Goal: Information Seeking & Learning: Learn about a topic

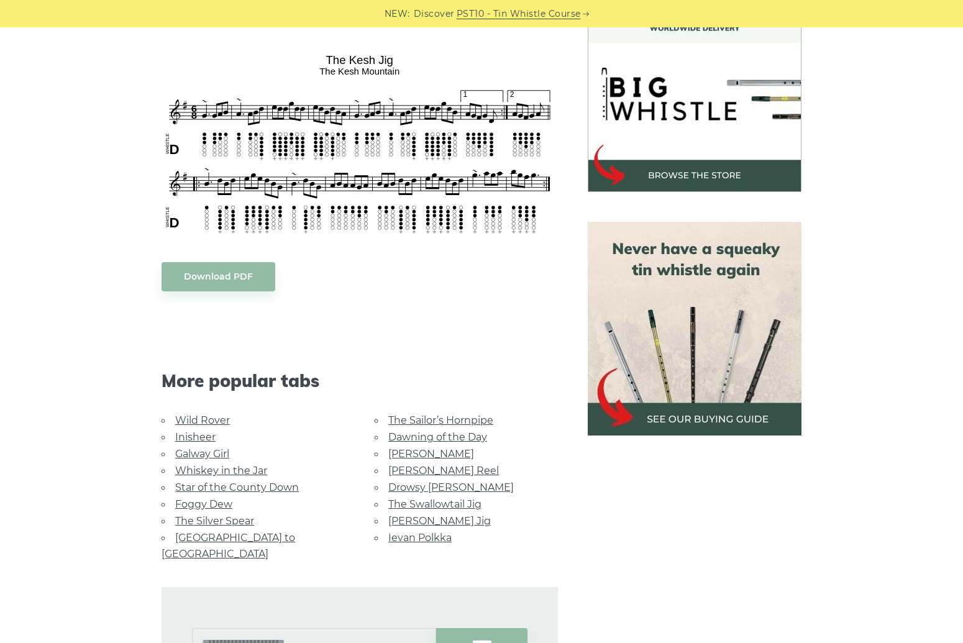
scroll to position [477, 0]
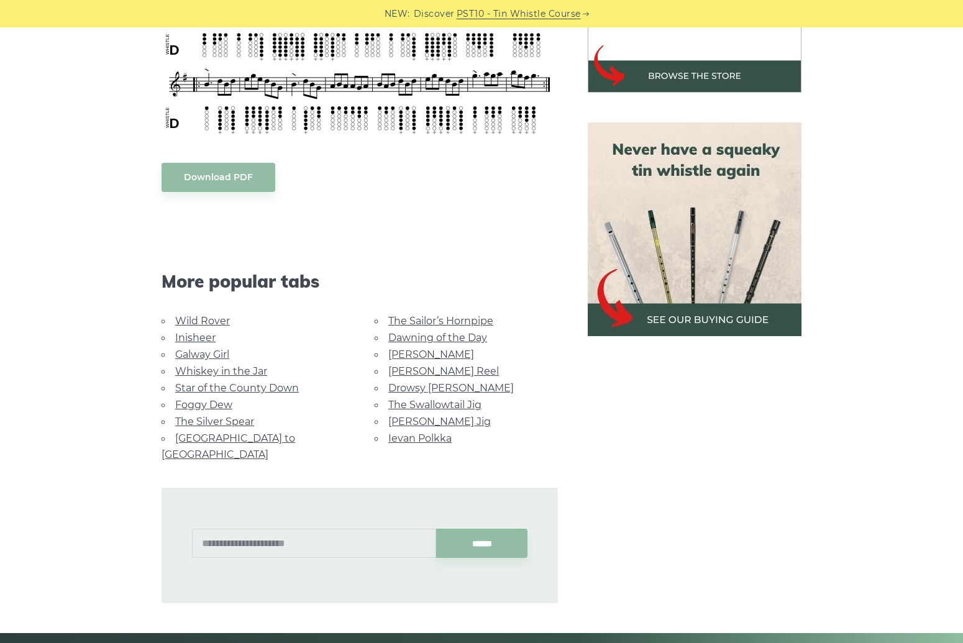
click at [431, 368] on link "[PERSON_NAME] Reel" at bounding box center [443, 371] width 111 height 12
click at [443, 433] on link "Ievan Polkka" at bounding box center [419, 439] width 63 height 12
click at [416, 384] on link "Drowsy [PERSON_NAME]" at bounding box center [451, 388] width 126 height 12
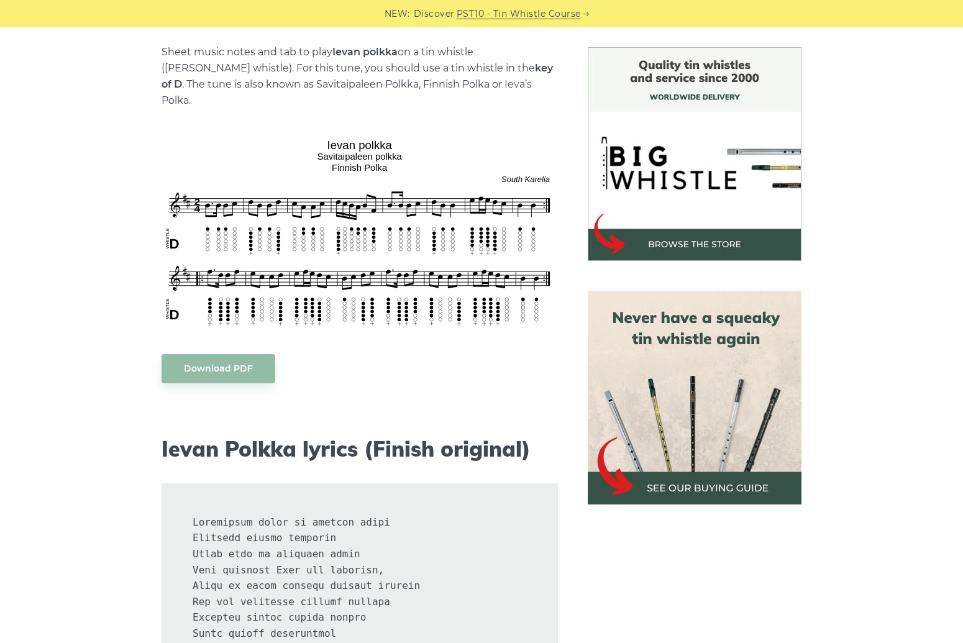
scroll to position [521, 0]
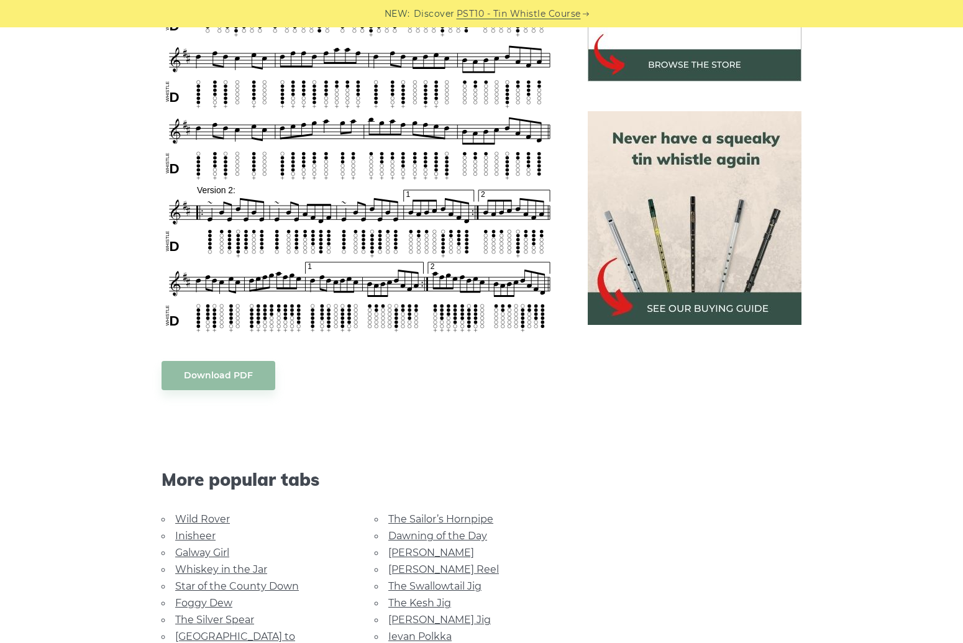
scroll to position [507, 0]
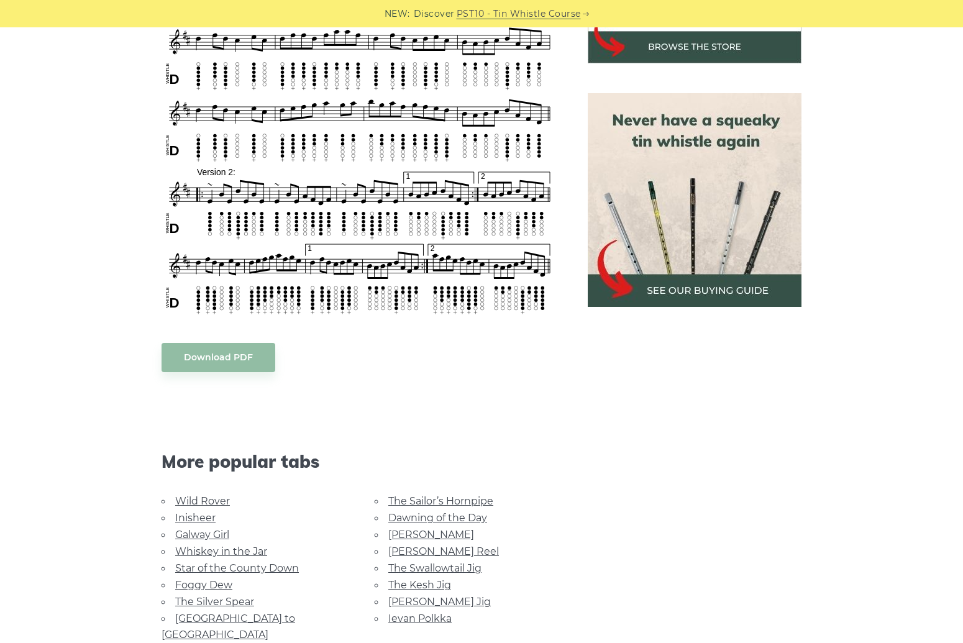
click at [224, 579] on link "Foggy Dew" at bounding box center [203, 585] width 57 height 12
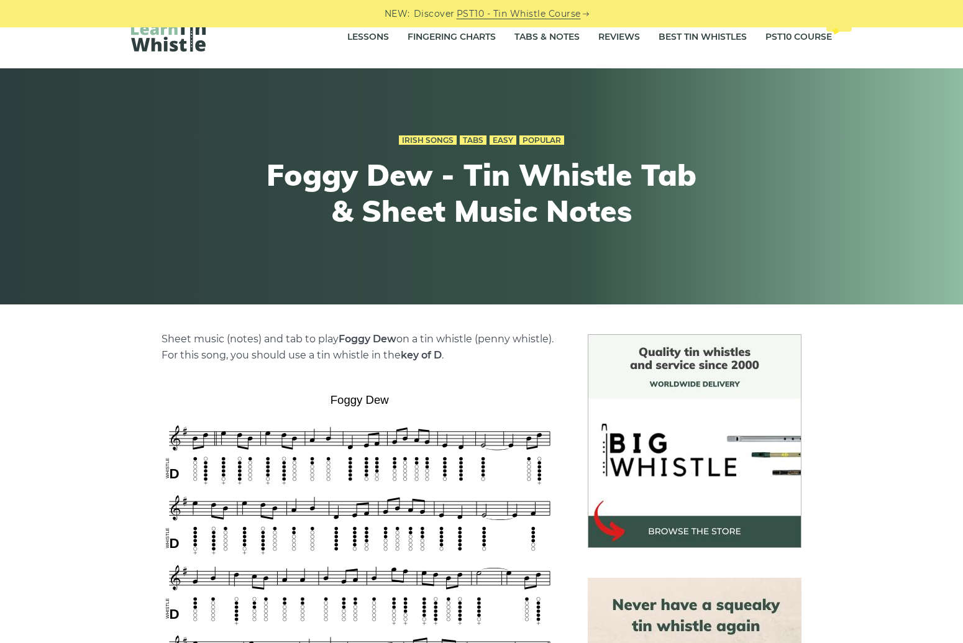
scroll to position [179, 0]
